Goal: Information Seeking & Learning: Learn about a topic

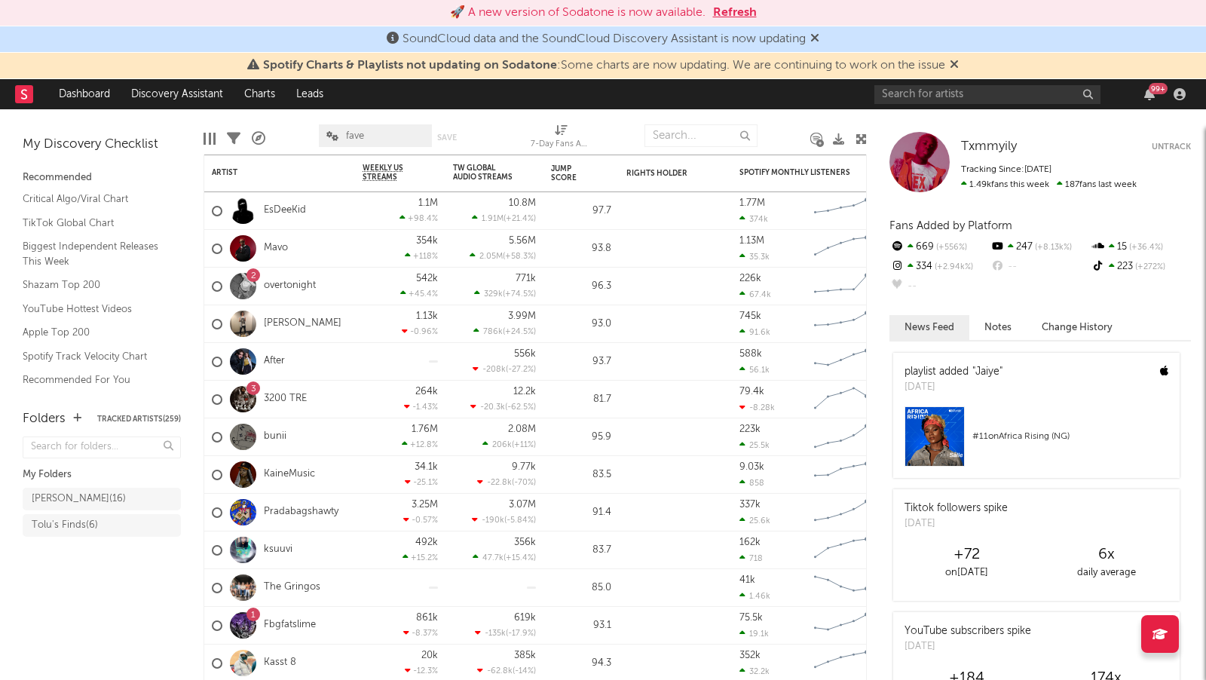
click at [736, 15] on button "Refresh" at bounding box center [735, 13] width 44 height 18
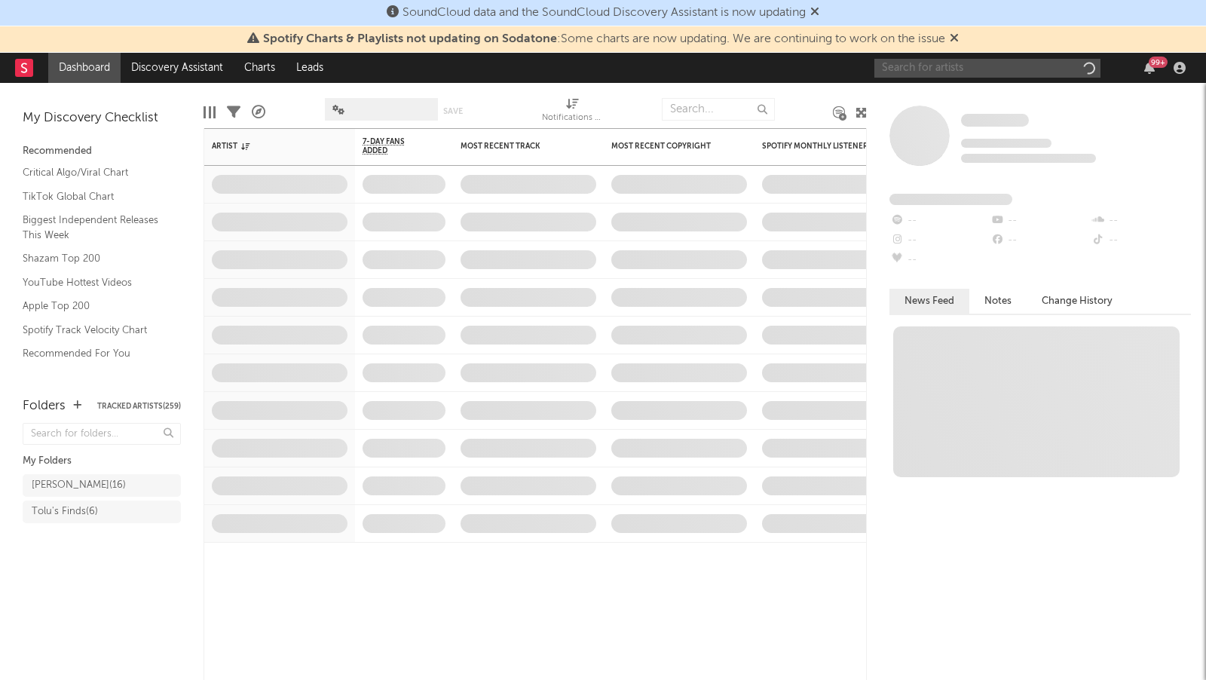
click at [914, 65] on input "text" at bounding box center [988, 68] width 226 height 19
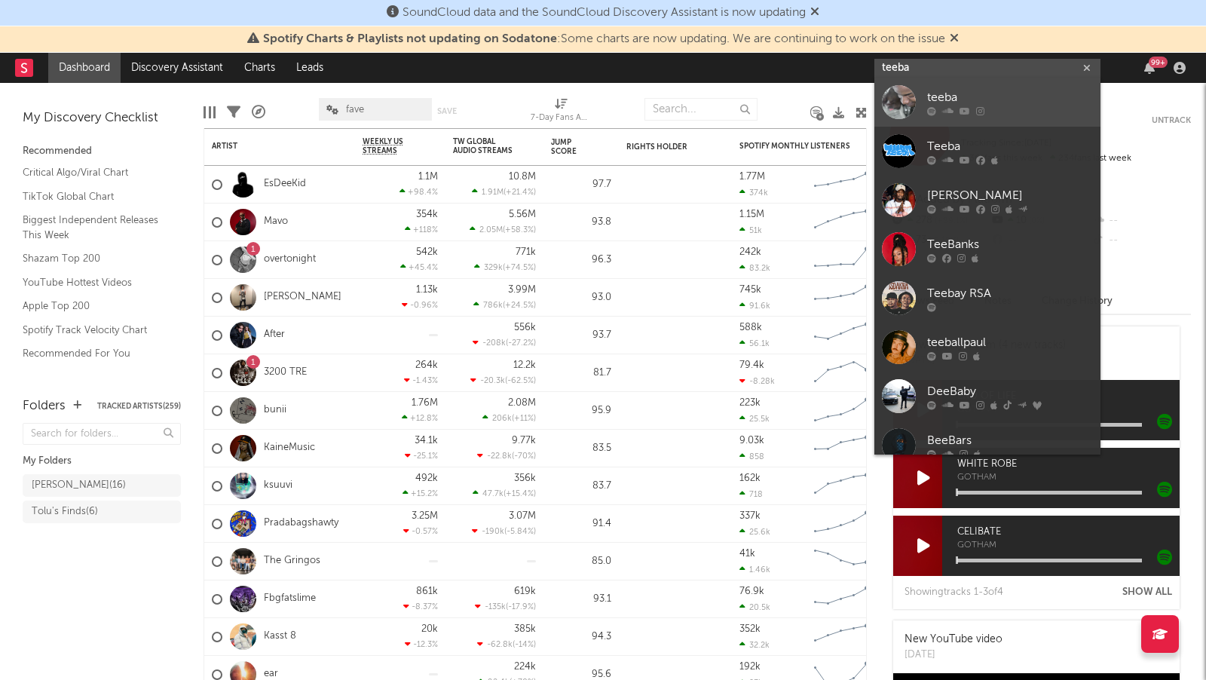
type input "teeba"
click at [1008, 100] on div "teeba" at bounding box center [1010, 97] width 166 height 18
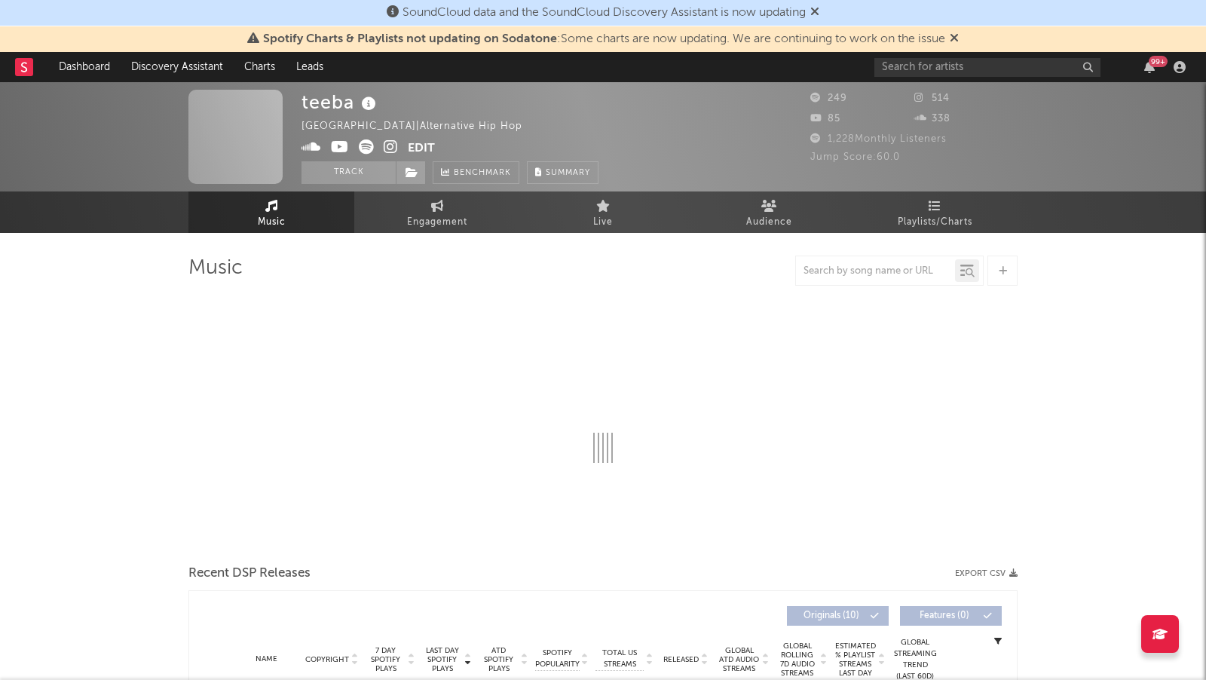
select select "1w"
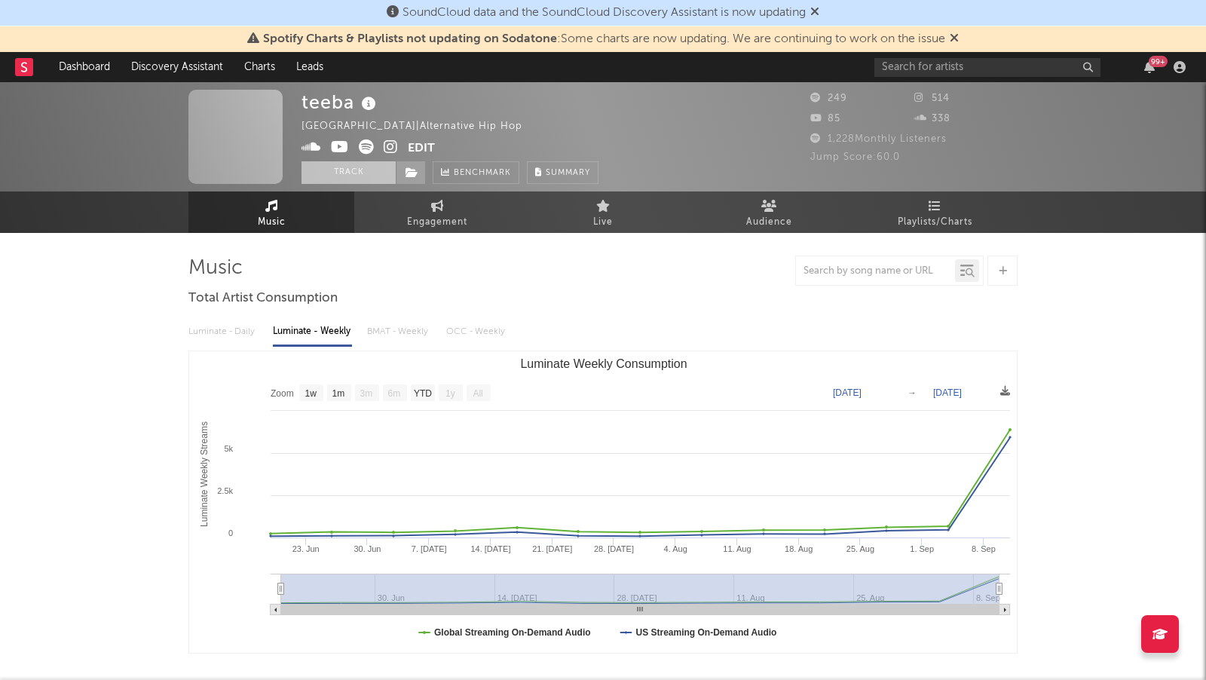
click at [323, 170] on button "Track" at bounding box center [349, 172] width 94 height 23
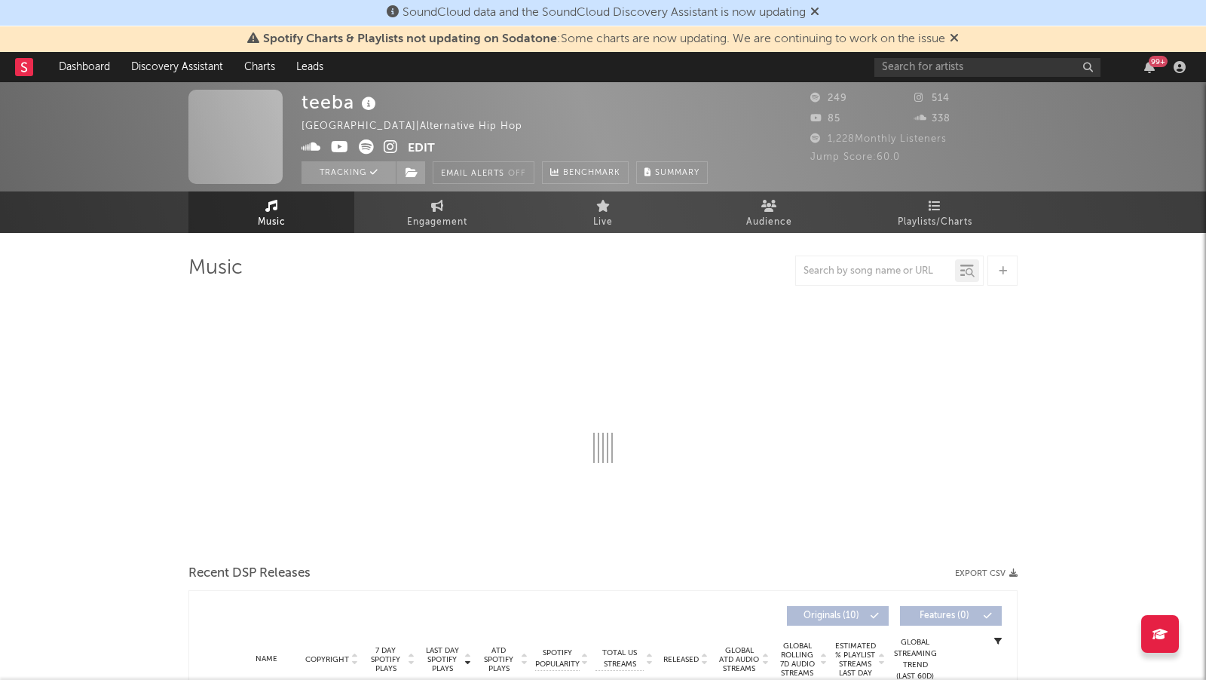
select select "1w"
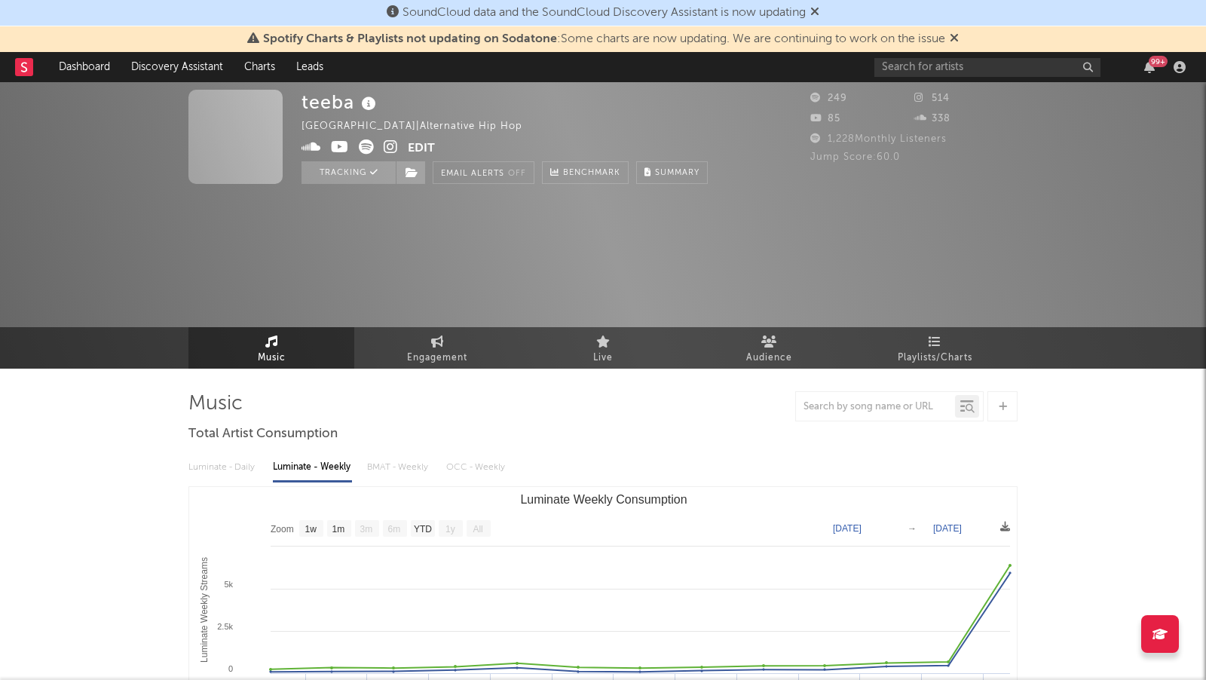
click at [24, 66] on rect at bounding box center [24, 67] width 18 height 18
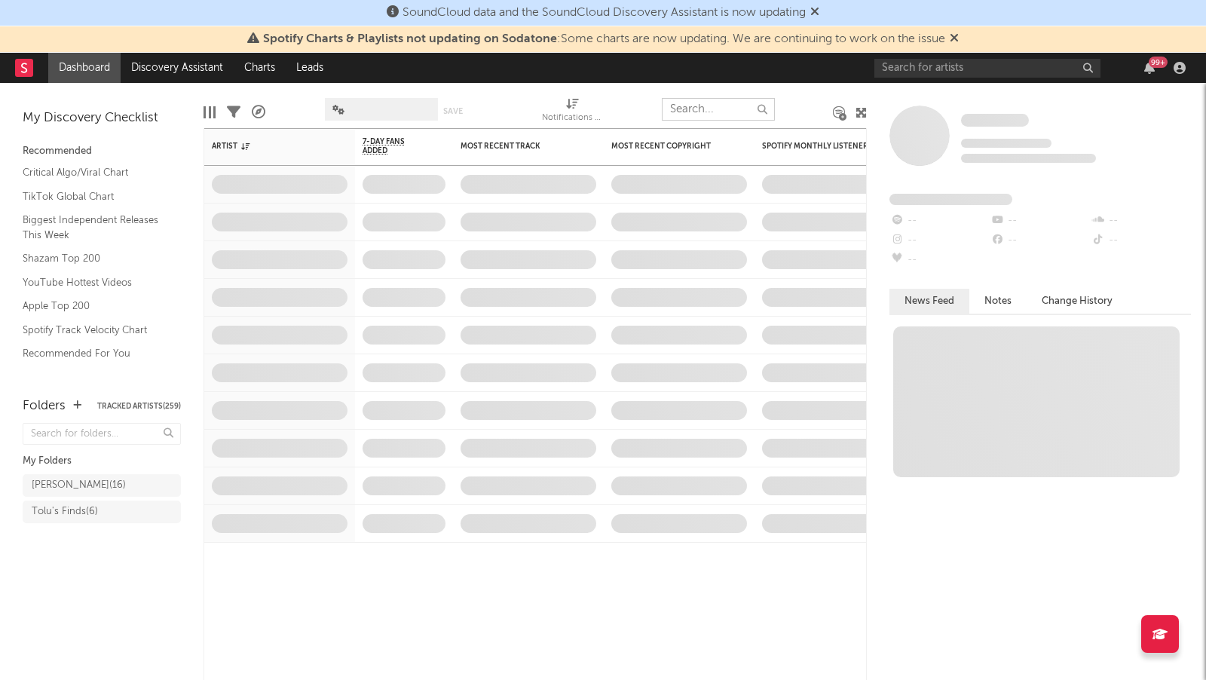
click at [694, 109] on input "text" at bounding box center [718, 109] width 113 height 23
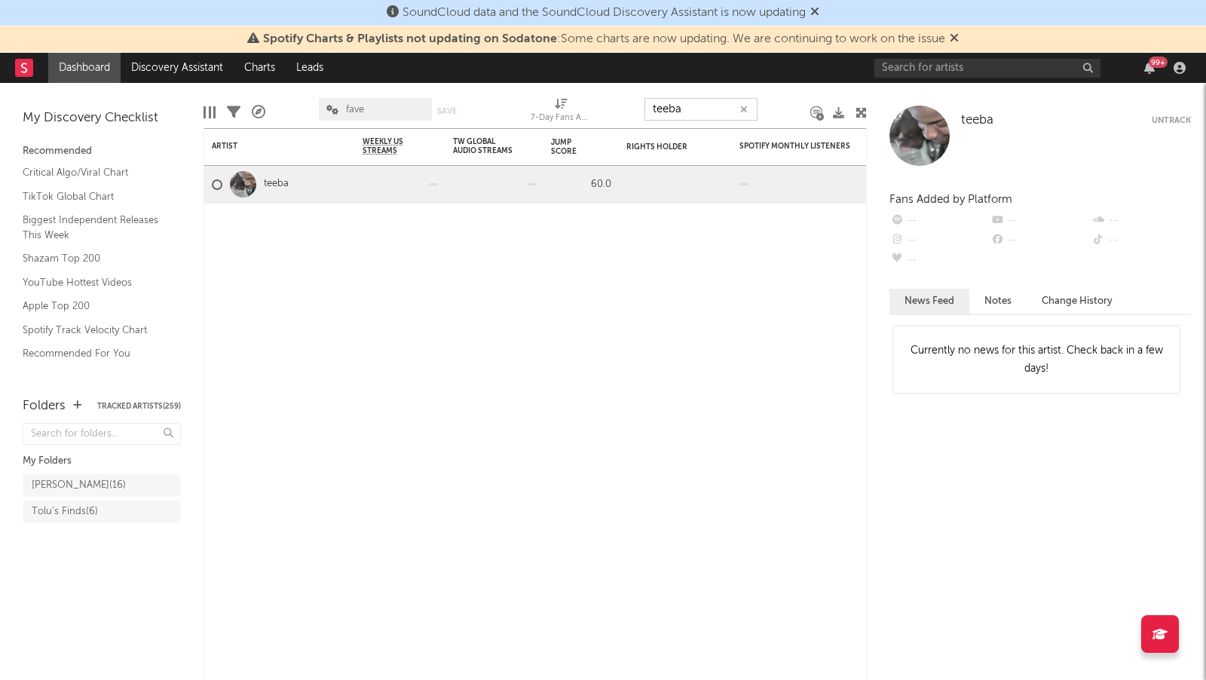
type input "teeba"
click at [253, 182] on div at bounding box center [243, 184] width 26 height 26
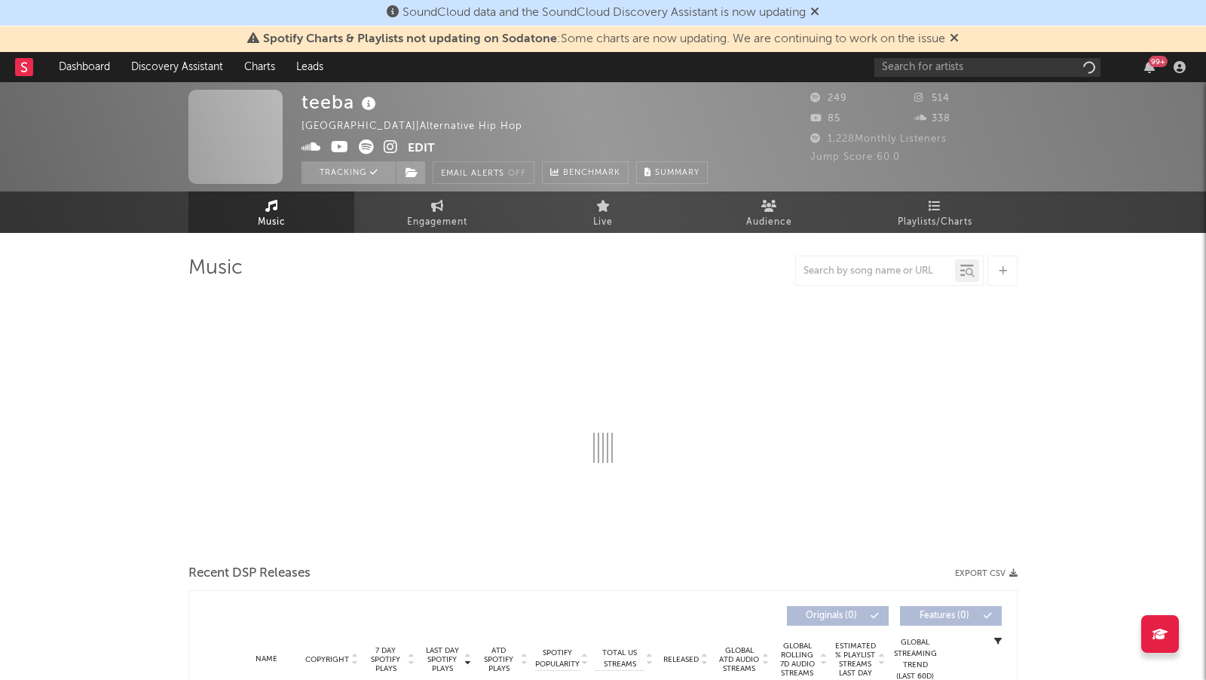
click at [268, 181] on span at bounding box center [235, 137] width 94 height 94
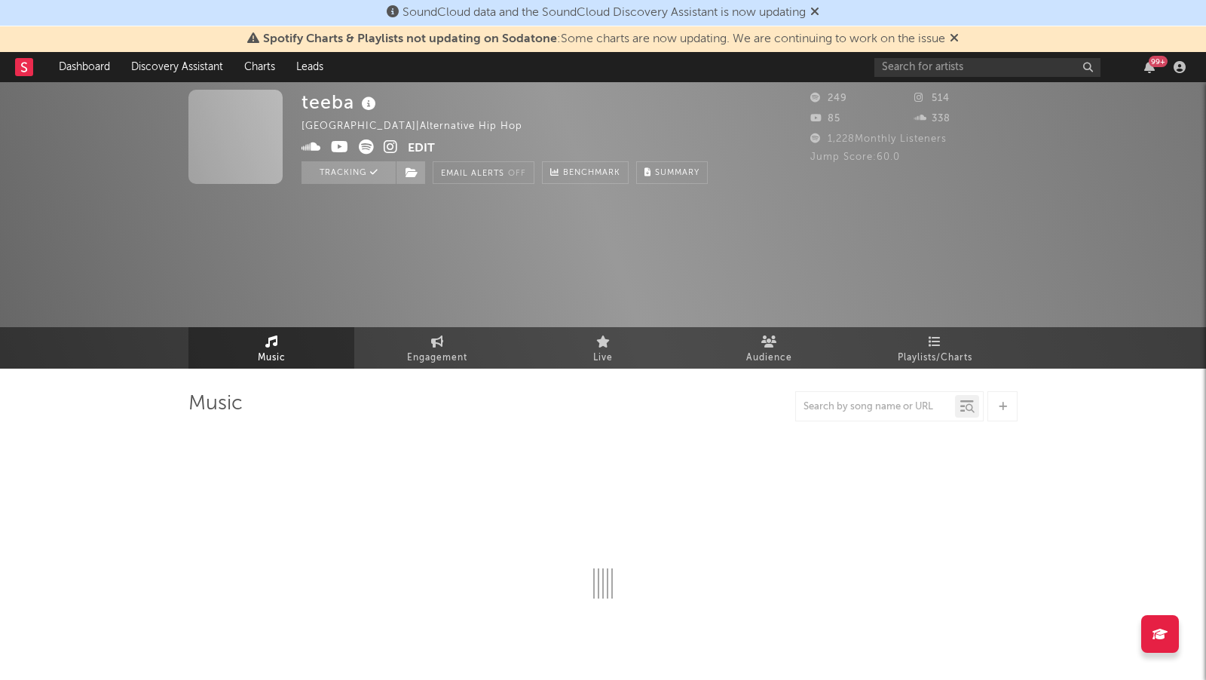
select select "1w"
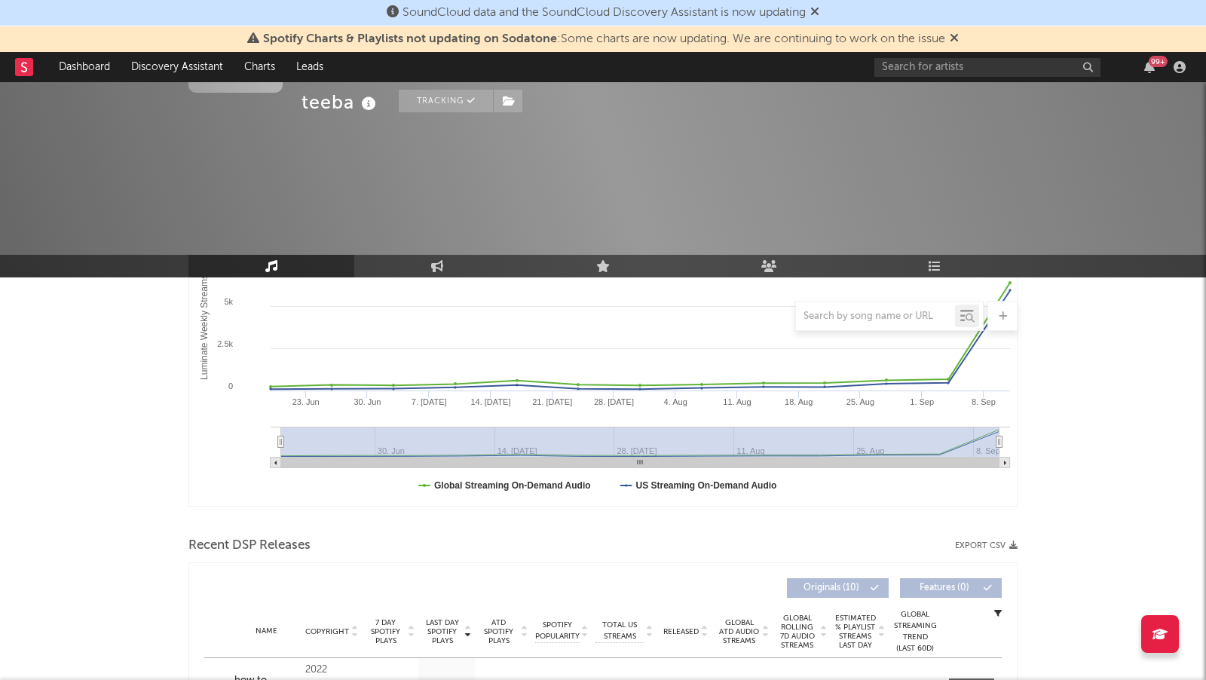
scroll to position [138, 0]
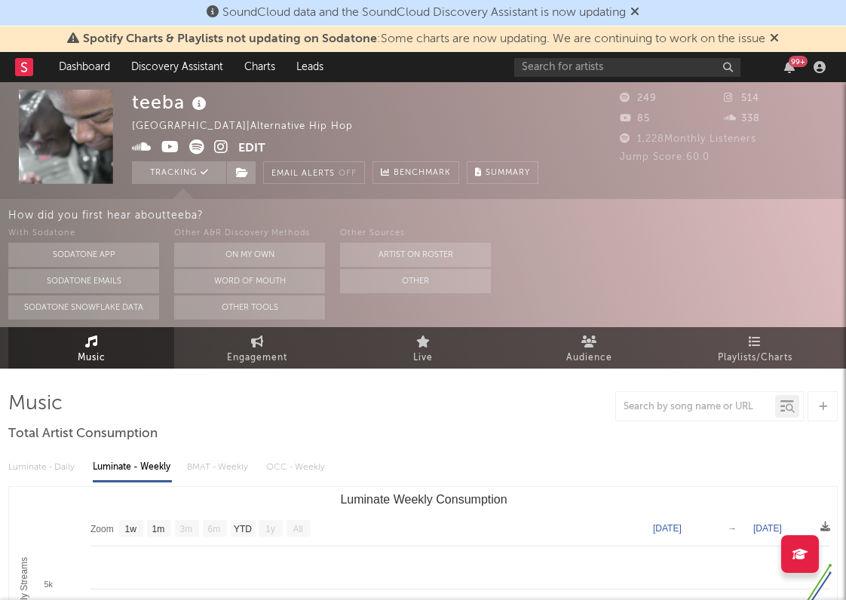
select select "1w"
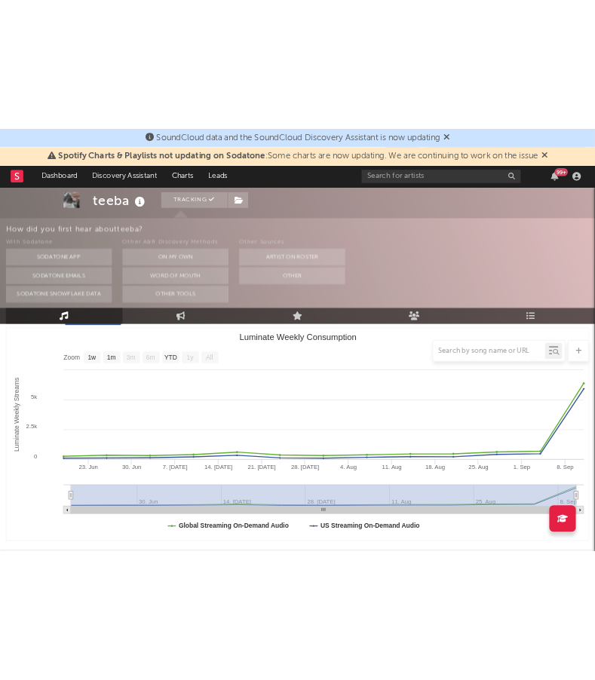
scroll to position [177, 0]
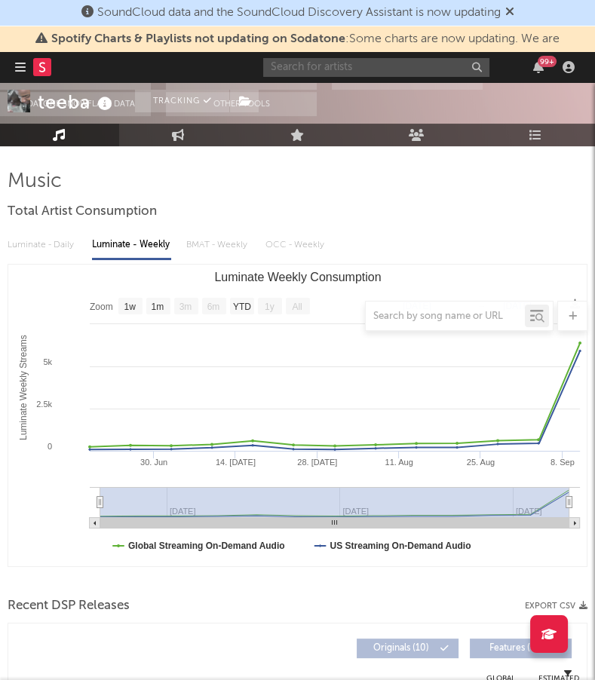
click at [346, 73] on input "text" at bounding box center [376, 67] width 226 height 19
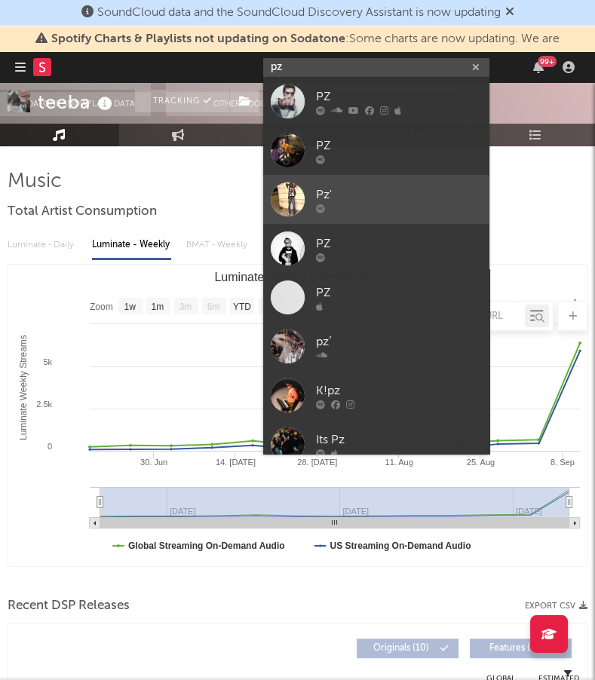
type input "pz"
click at [351, 184] on link "Pz'" at bounding box center [376, 199] width 226 height 49
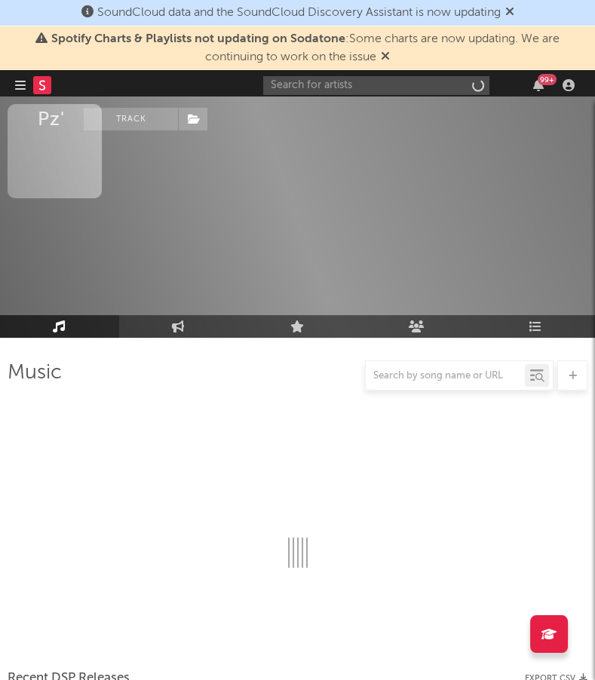
scroll to position [177, 0]
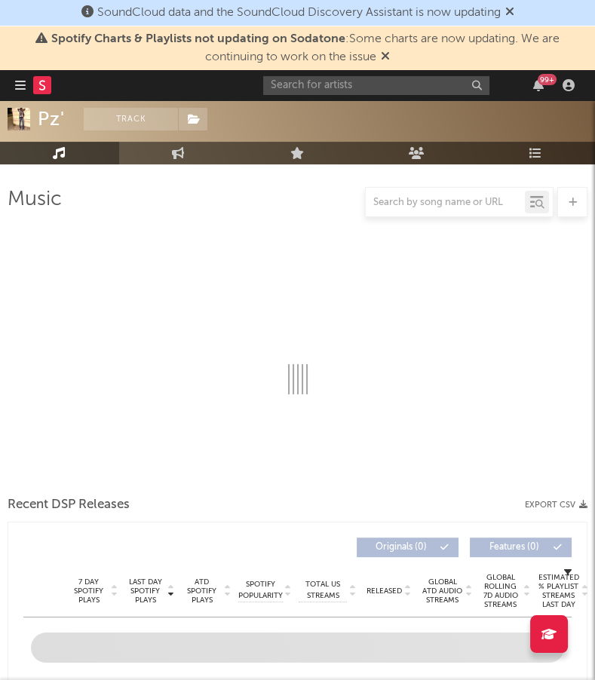
select select "1w"
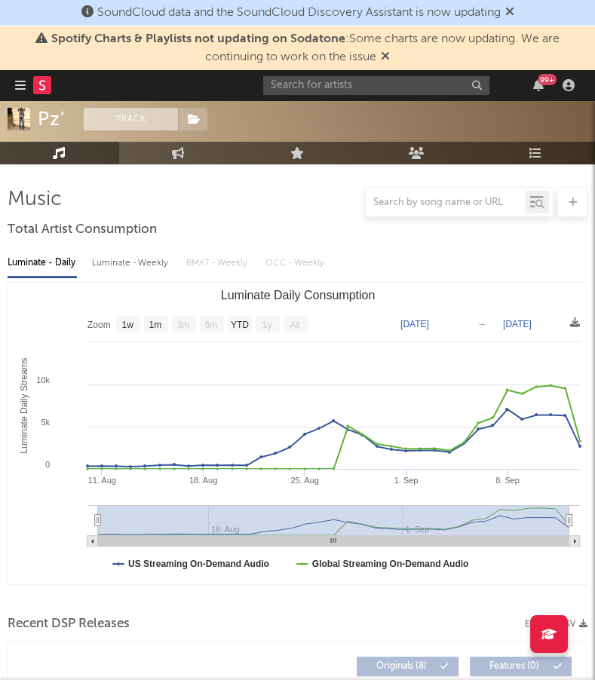
click at [136, 119] on button "Track" at bounding box center [131, 119] width 94 height 23
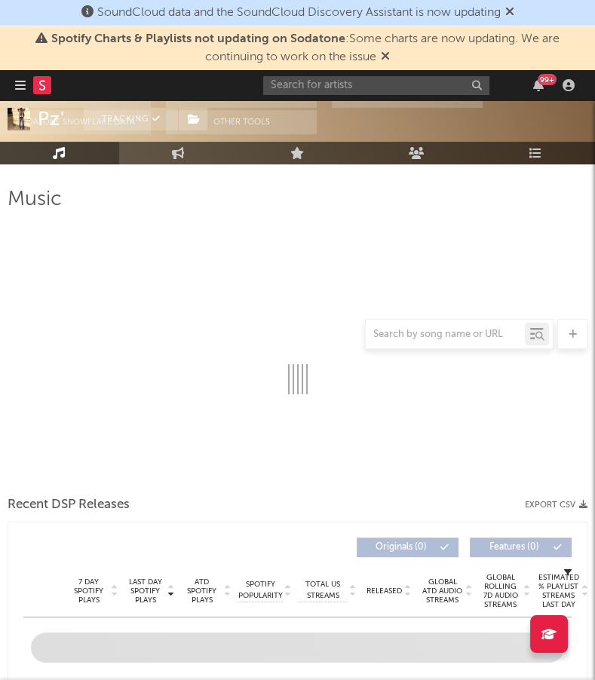
select select "1w"
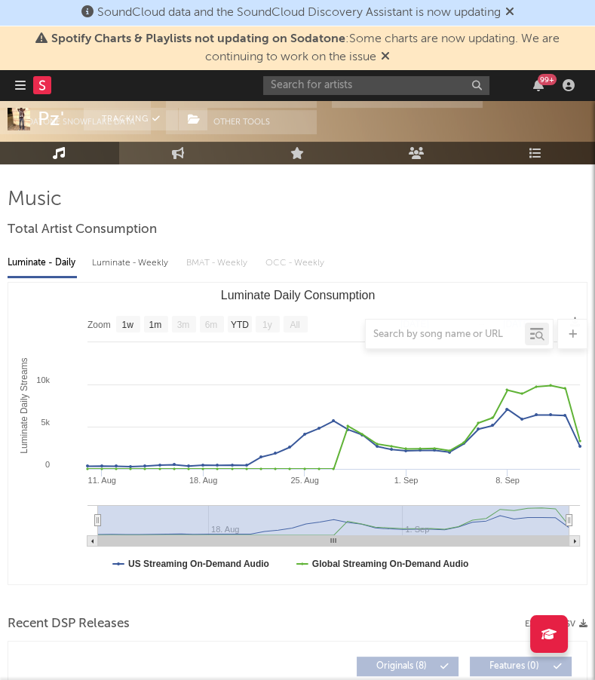
click at [389, 57] on icon at bounding box center [385, 56] width 9 height 12
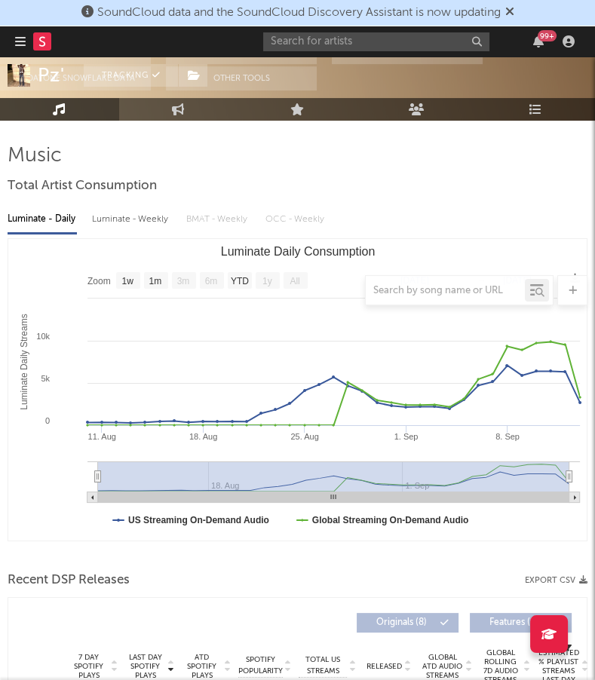
click at [510, 11] on icon at bounding box center [509, 11] width 9 height 12
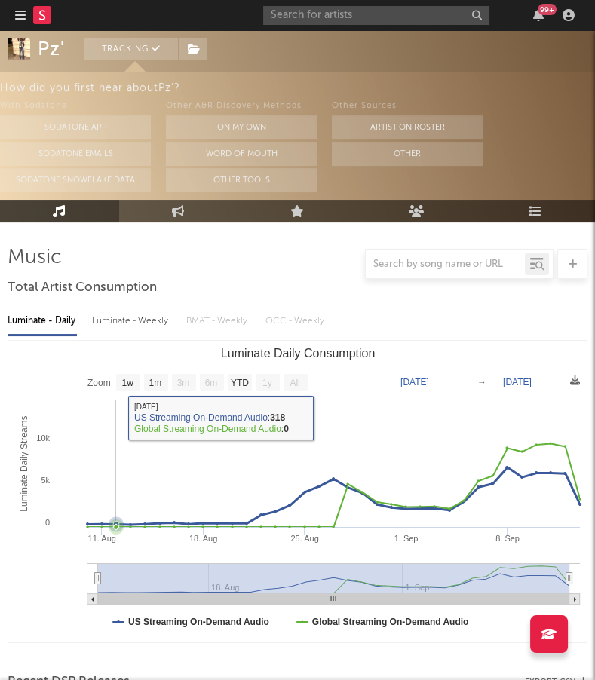
scroll to position [0, 0]
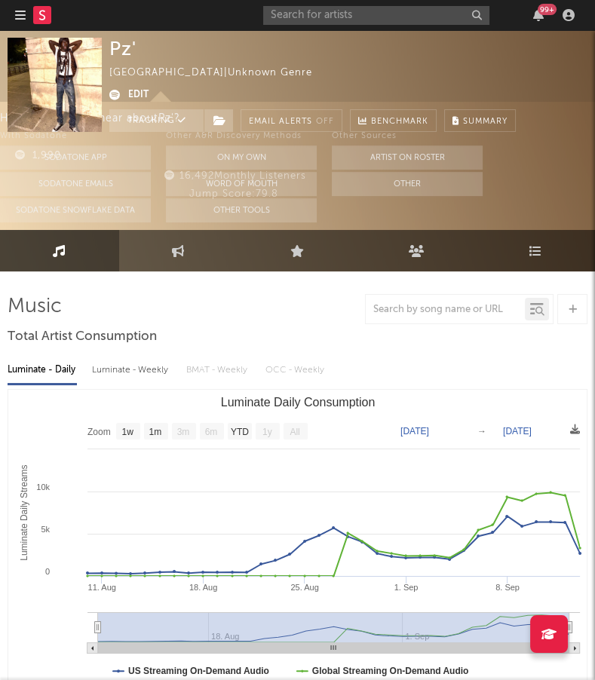
click at [17, 11] on icon "button" at bounding box center [20, 15] width 11 height 12
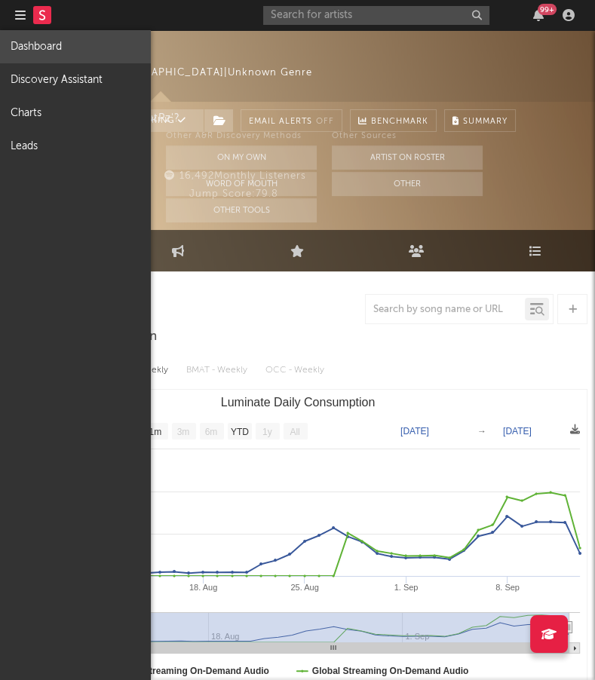
click at [47, 46] on link "Dashboard" at bounding box center [75, 46] width 151 height 33
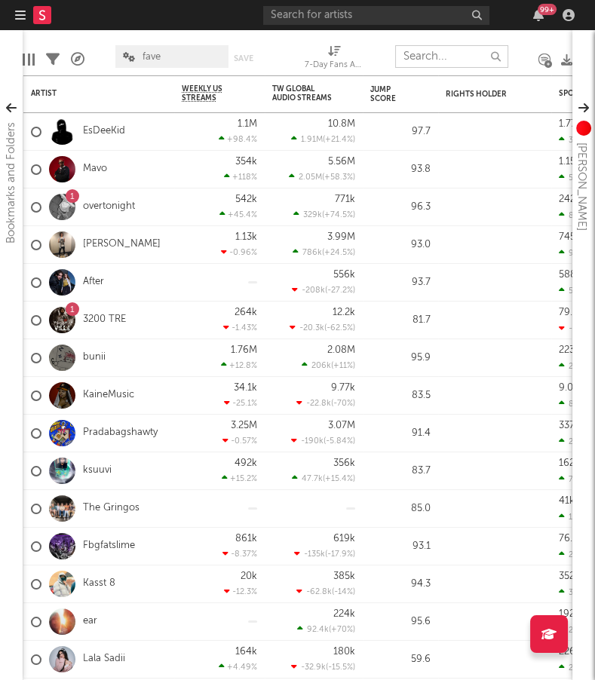
click at [424, 56] on input "text" at bounding box center [451, 56] width 113 height 23
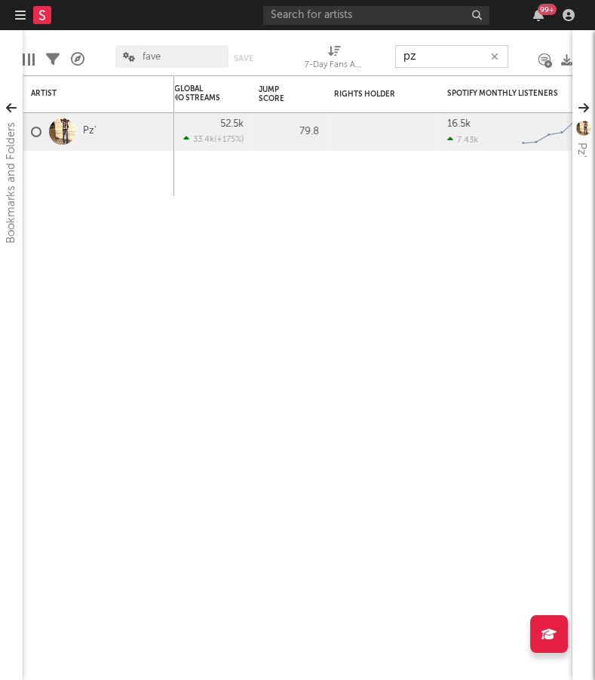
type input "pz"
click at [305, 16] on input "text" at bounding box center [376, 15] width 226 height 19
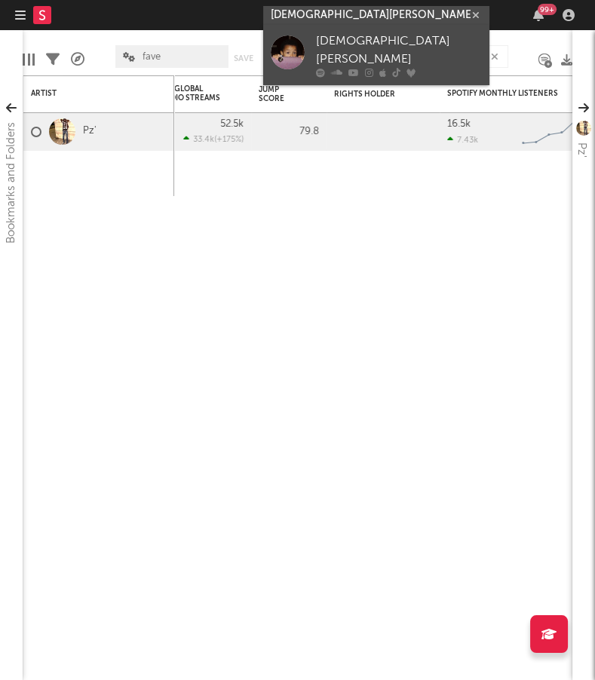
type input "[DEMOGRAPHIC_DATA][PERSON_NAME]"
click at [412, 69] on icon at bounding box center [410, 73] width 9 height 9
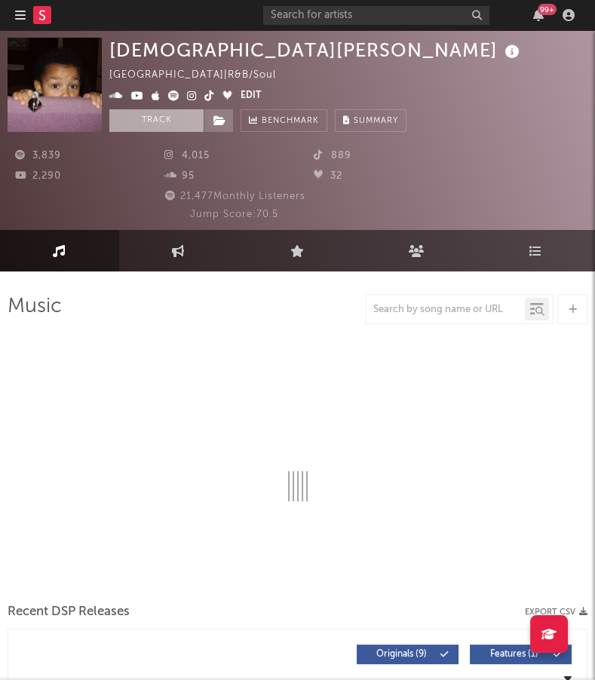
select select "6m"
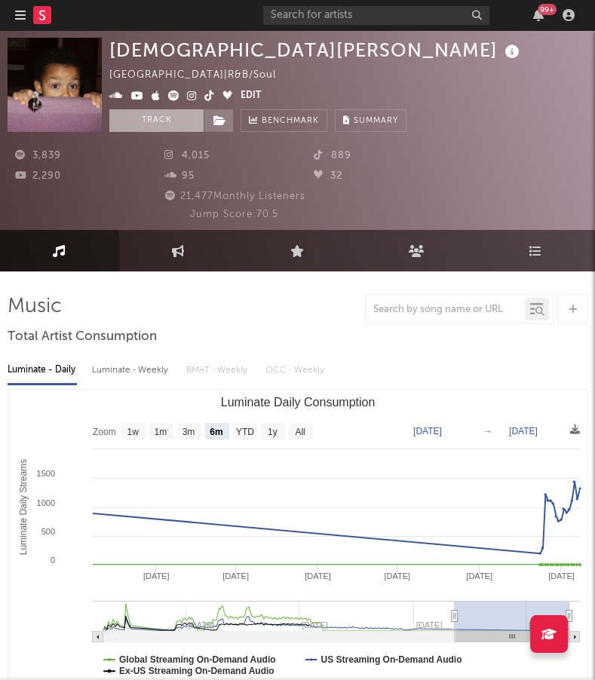
click at [170, 125] on button "Track" at bounding box center [156, 120] width 94 height 23
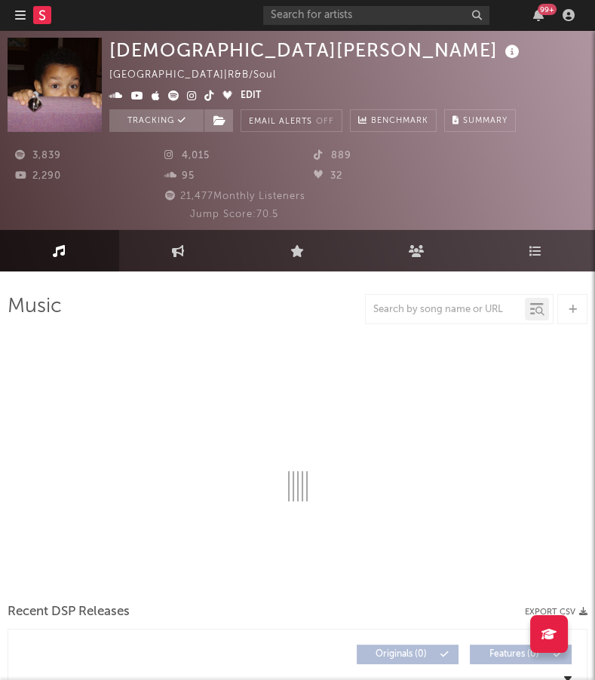
select select "6m"
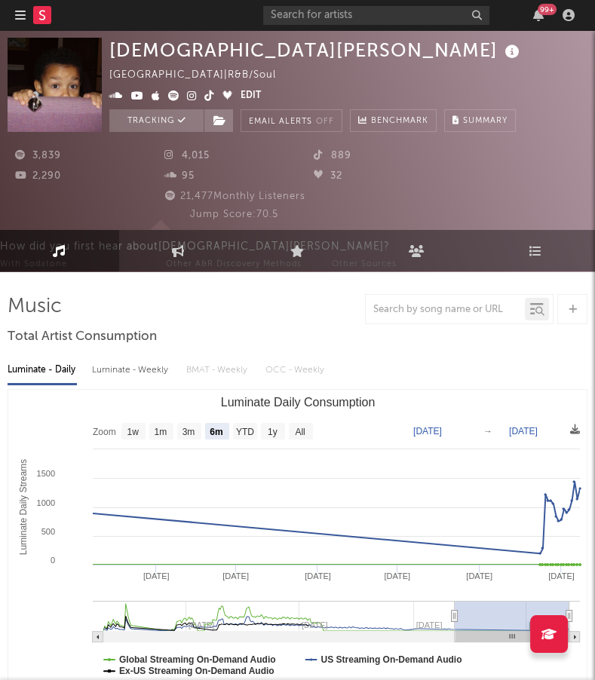
click at [38, 16] on rect at bounding box center [42, 15] width 18 height 18
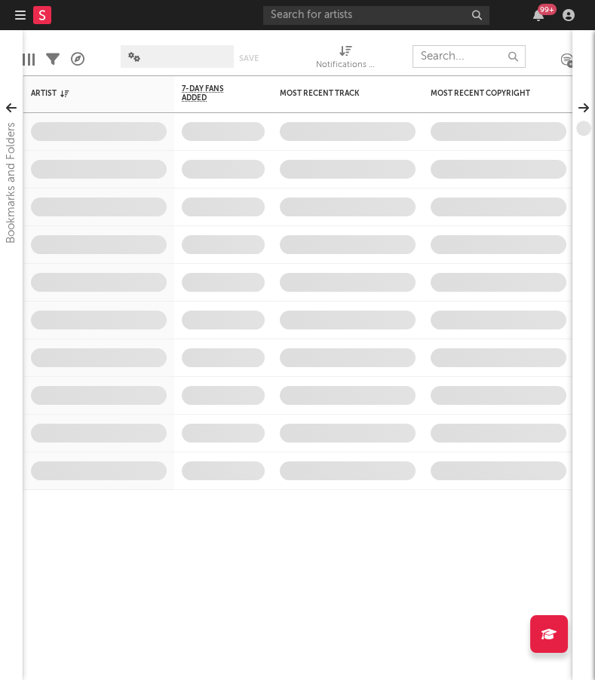
click at [443, 62] on input "text" at bounding box center [468, 56] width 113 height 23
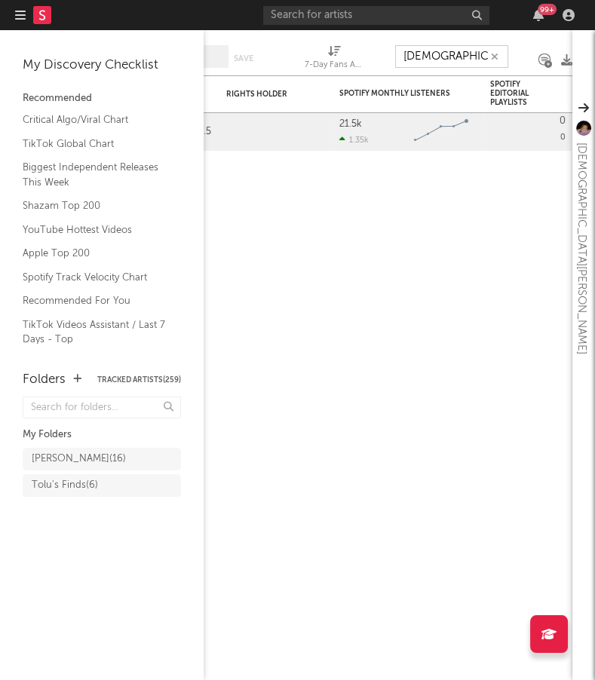
type input "[DEMOGRAPHIC_DATA][PERSON_NAME]"
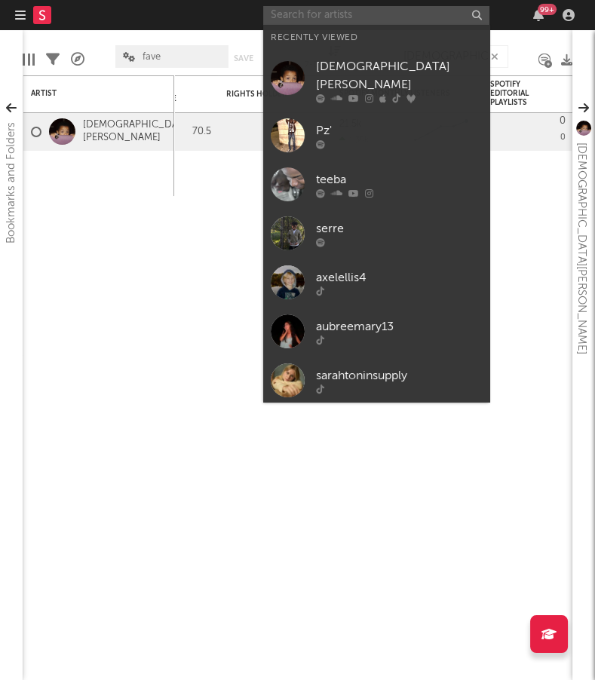
click at [302, 17] on input "text" at bounding box center [376, 15] width 226 height 19
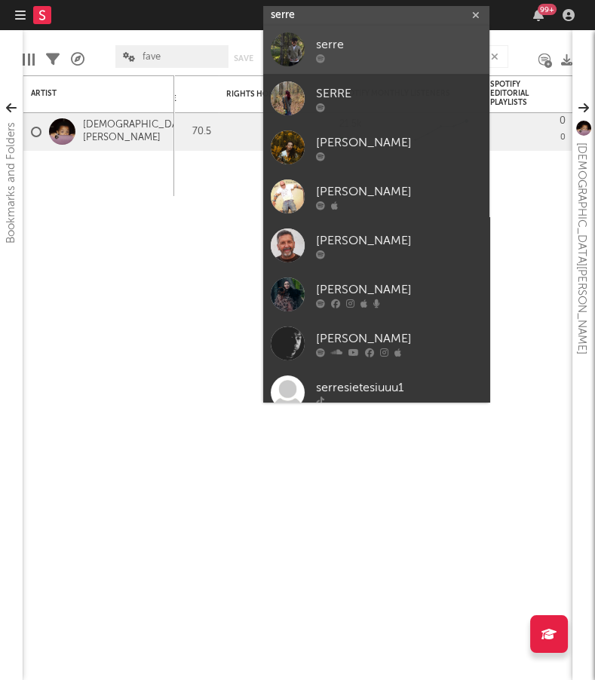
type input "serre"
click at [366, 52] on div "serre" at bounding box center [399, 45] width 166 height 18
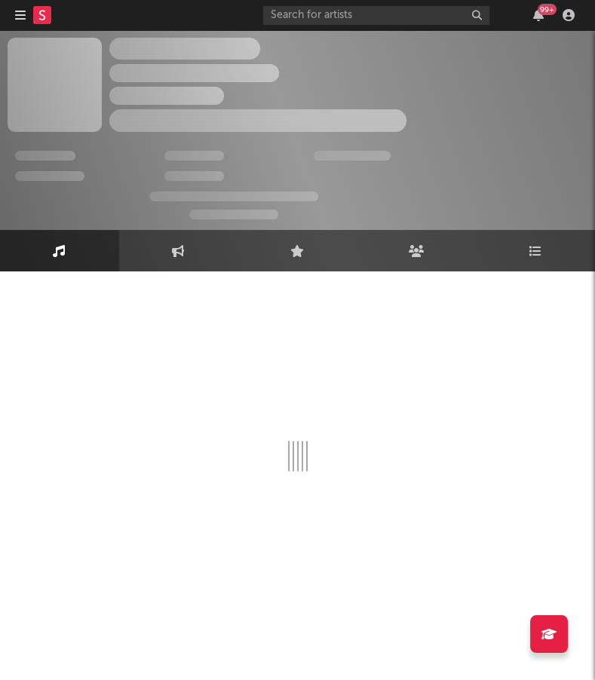
select select "1w"
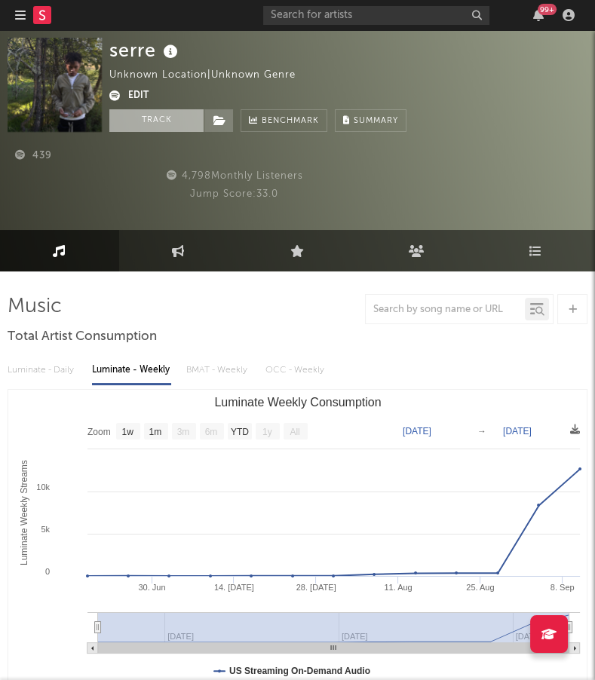
click at [153, 122] on button "Track" at bounding box center [156, 120] width 94 height 23
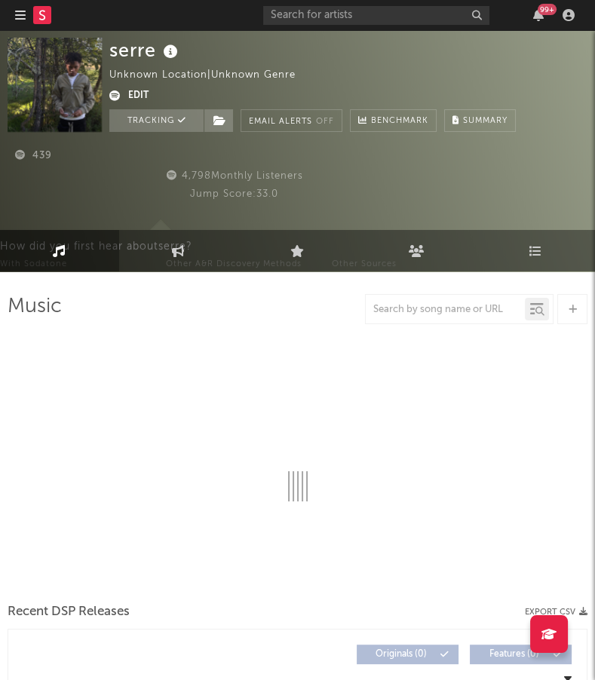
click at [21, 14] on icon "button" at bounding box center [20, 15] width 11 height 12
select select "1w"
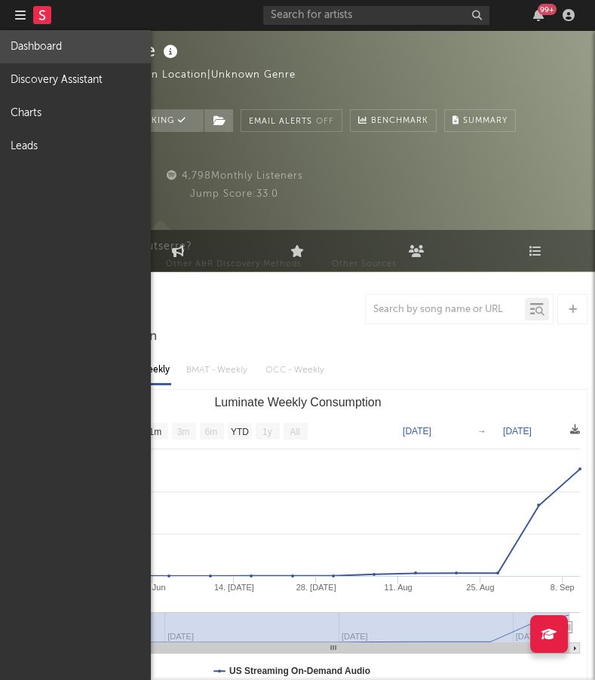
click at [45, 40] on link "Dashboard" at bounding box center [75, 46] width 151 height 33
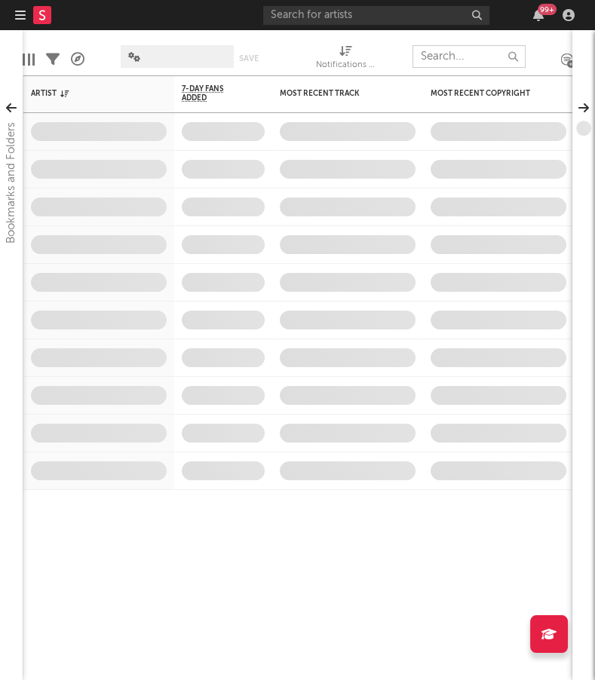
click at [440, 53] on input "text" at bounding box center [468, 56] width 113 height 23
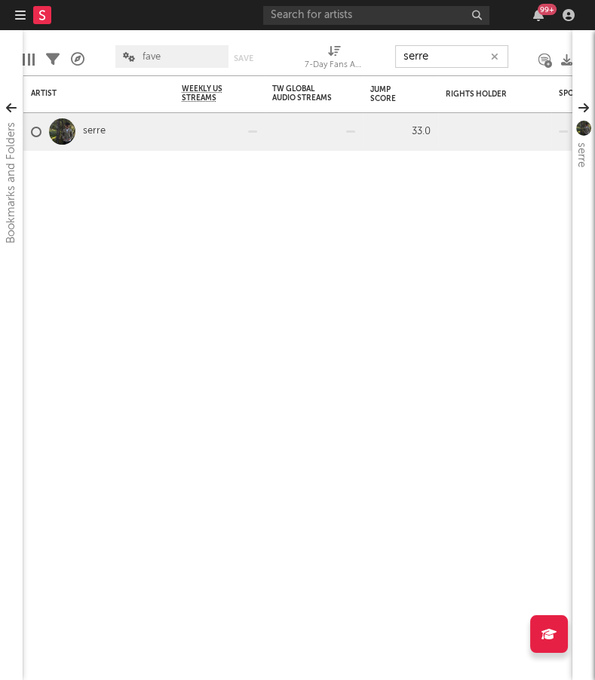
type input "serre"
click at [216, 132] on div at bounding box center [219, 131] width 75 height 37
